Goal: Task Accomplishment & Management: Use online tool/utility

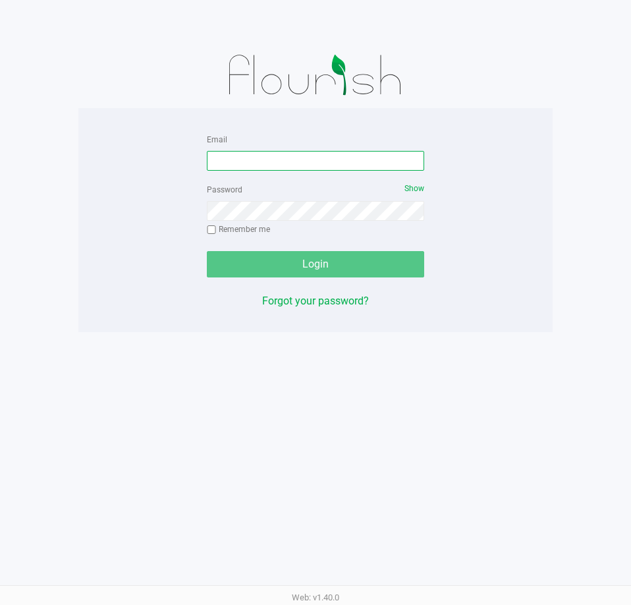
click at [254, 165] on input "Email" at bounding box center [315, 161] width 217 height 20
type input "[EMAIL_ADDRESS][DOMAIN_NAME]"
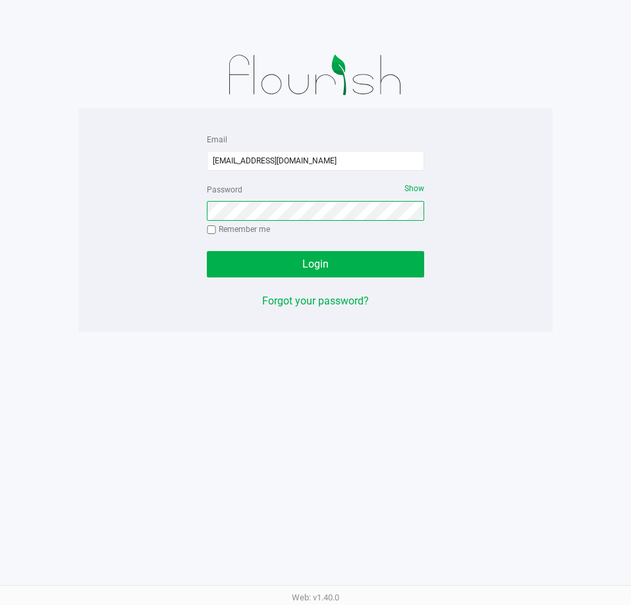
click at [207, 251] on button "Login" at bounding box center [315, 264] width 217 height 26
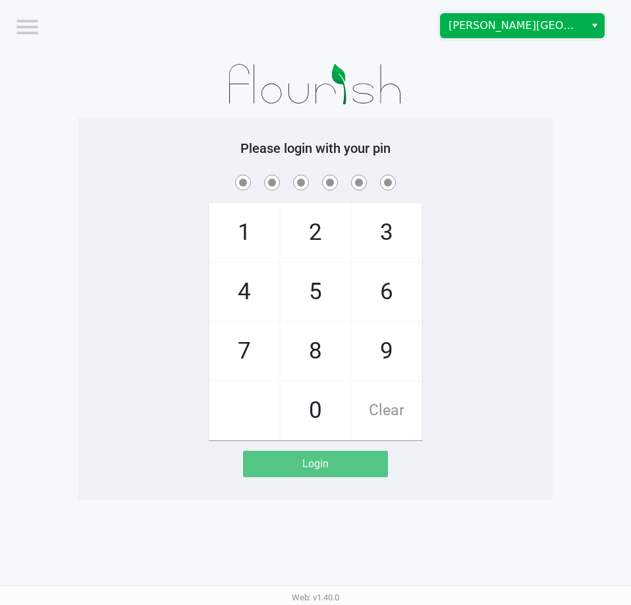
click at [580, 16] on span "[PERSON_NAME][GEOGRAPHIC_DATA]" at bounding box center [513, 26] width 144 height 24
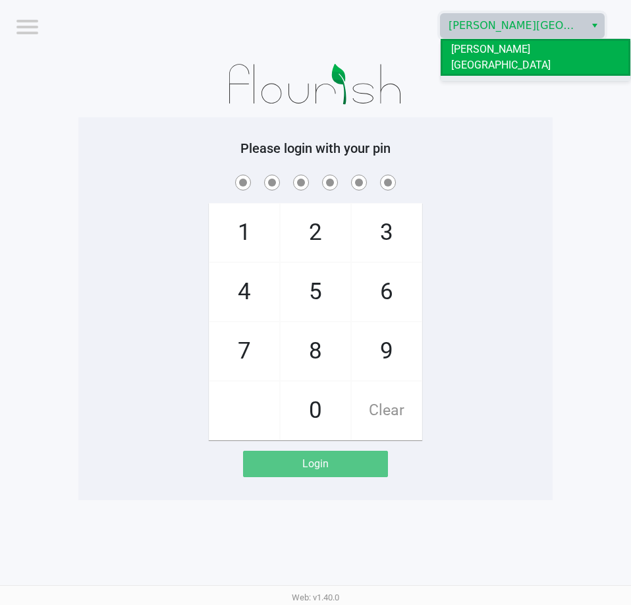
click at [555, 76] on li "[GEOGRAPHIC_DATA]" at bounding box center [536, 86] width 190 height 21
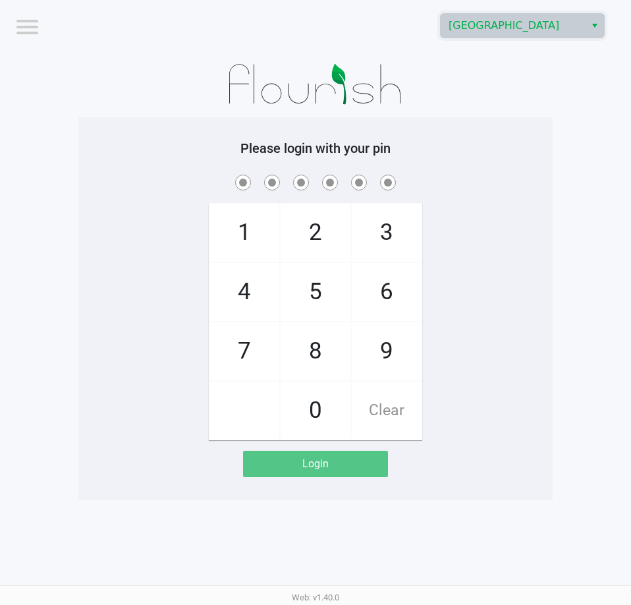
click at [516, 177] on span at bounding box center [315, 182] width 454 height 20
click at [454, 116] on div at bounding box center [315, 84] width 474 height 66
